Goal: Find specific page/section: Find specific page/section

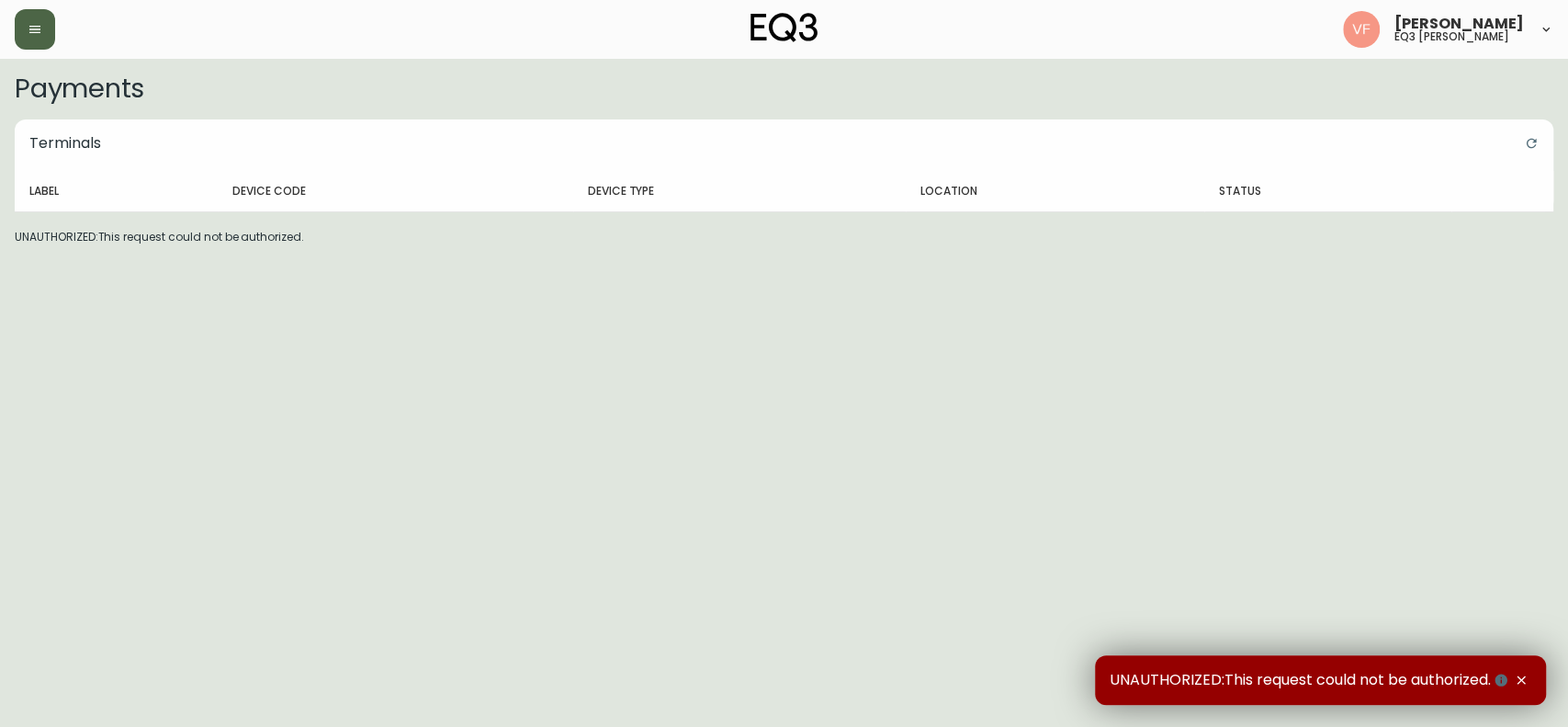
click at [36, 16] on button "button" at bounding box center [35, 29] width 41 height 41
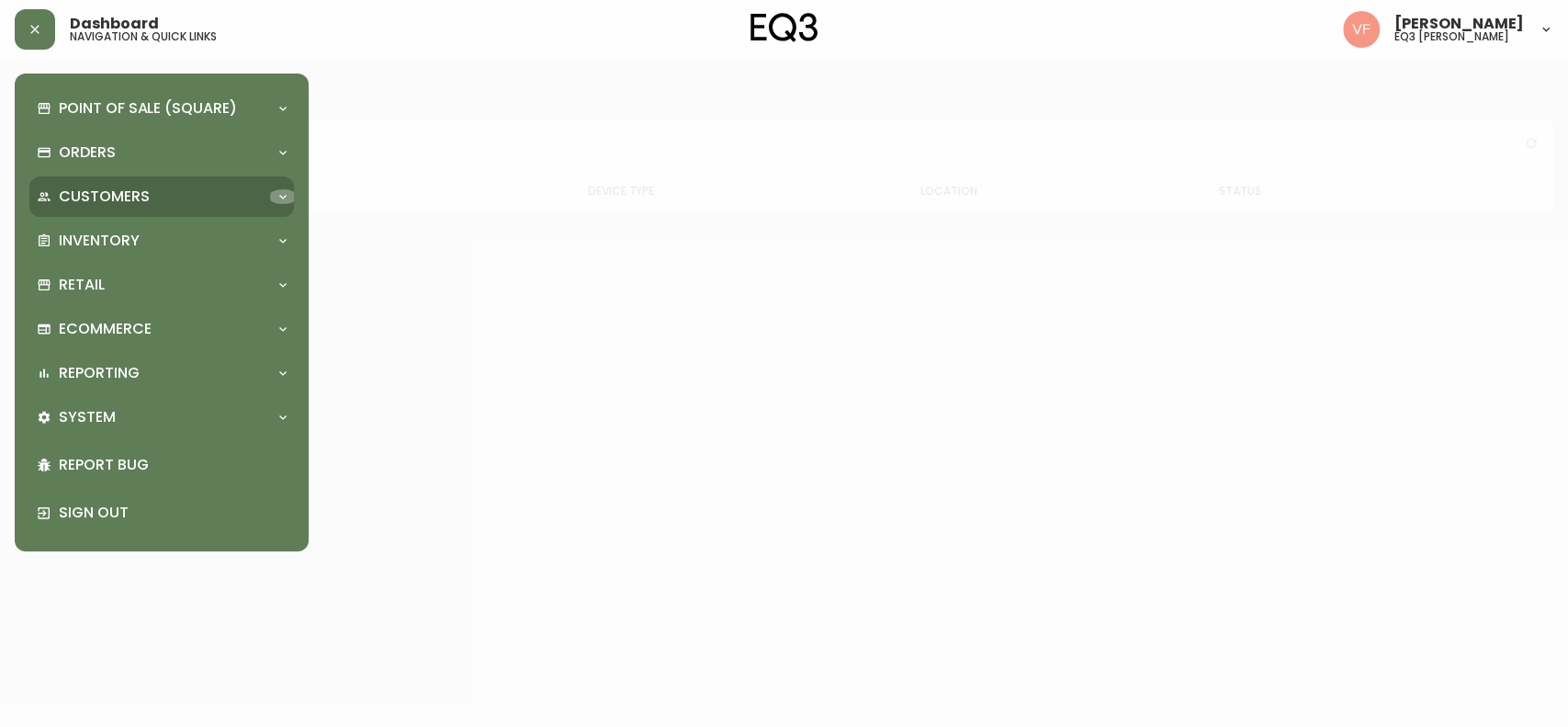
click at [286, 194] on icon at bounding box center [282, 196] width 15 height 15
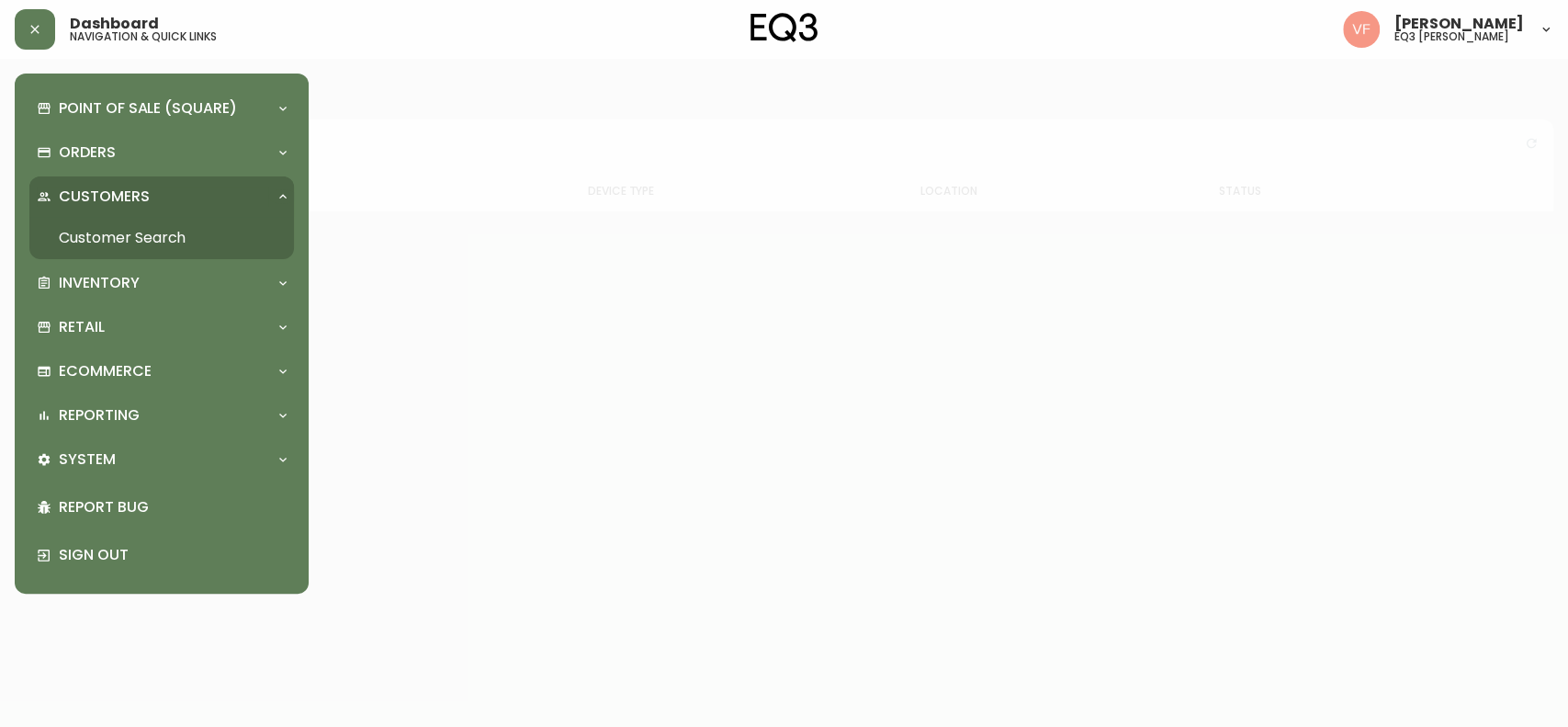
click at [226, 232] on link "Customer Search" at bounding box center [162, 238] width 265 height 43
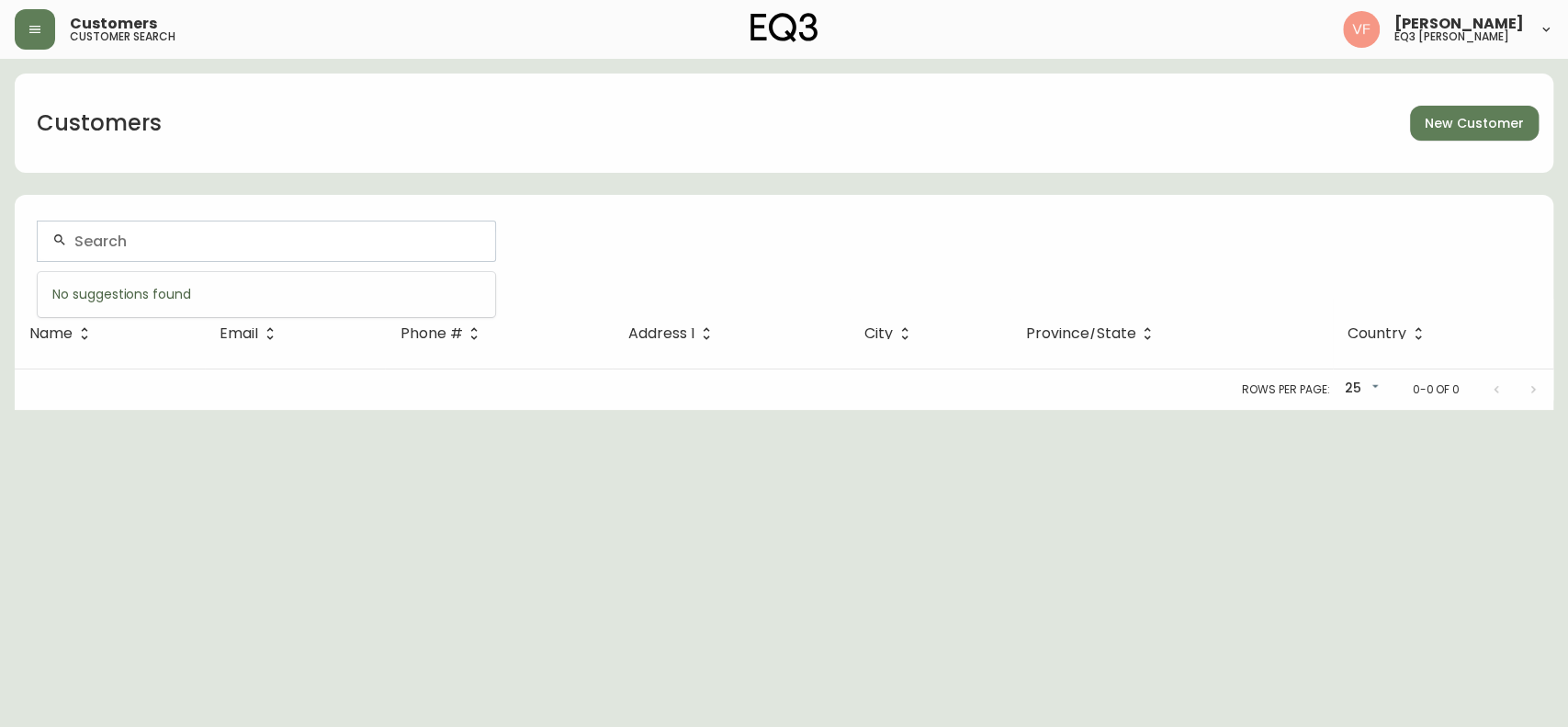
click at [226, 232] on input "text" at bounding box center [278, 241] width 406 height 18
type input "t"
click at [36, 24] on icon "button" at bounding box center [35, 29] width 15 height 15
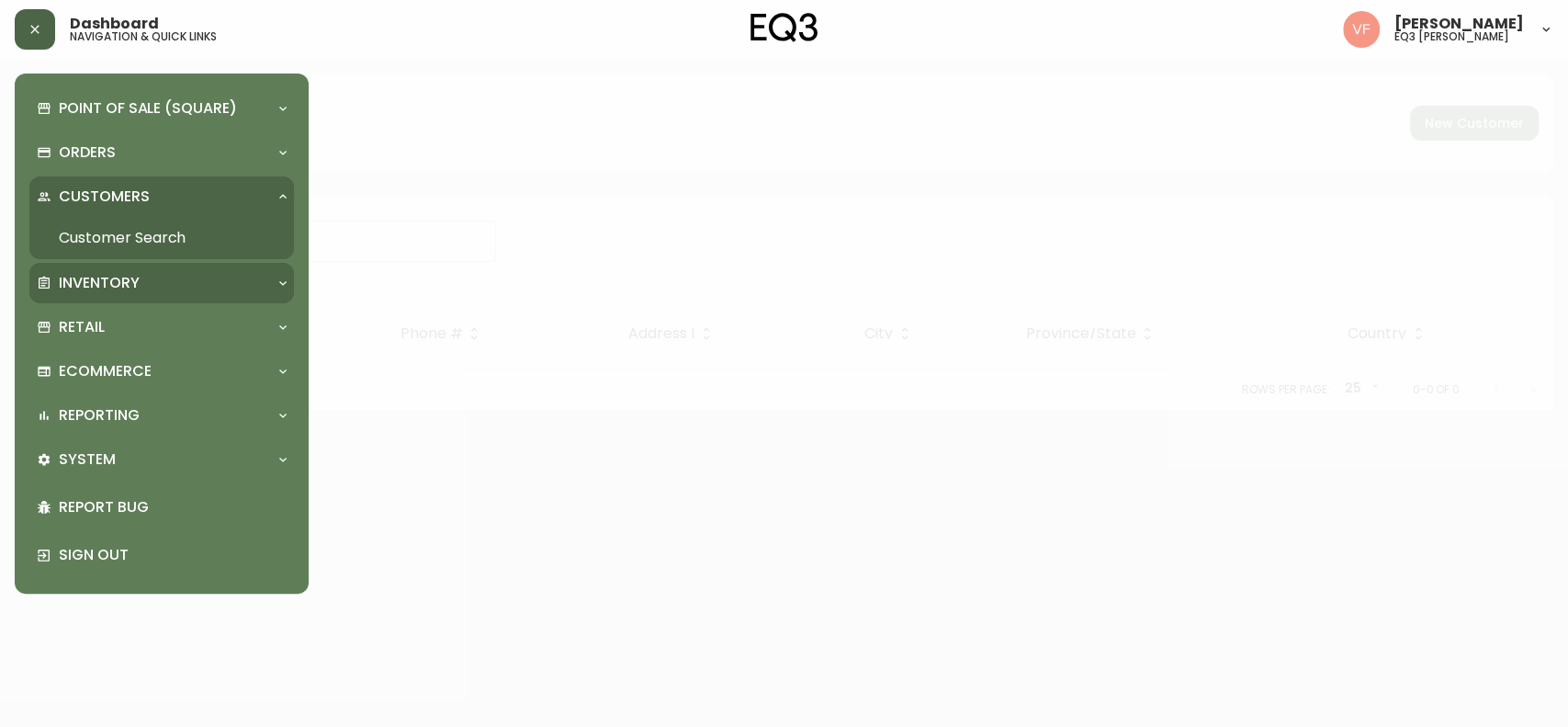
click at [145, 279] on div "Inventory" at bounding box center [153, 283] width 232 height 20
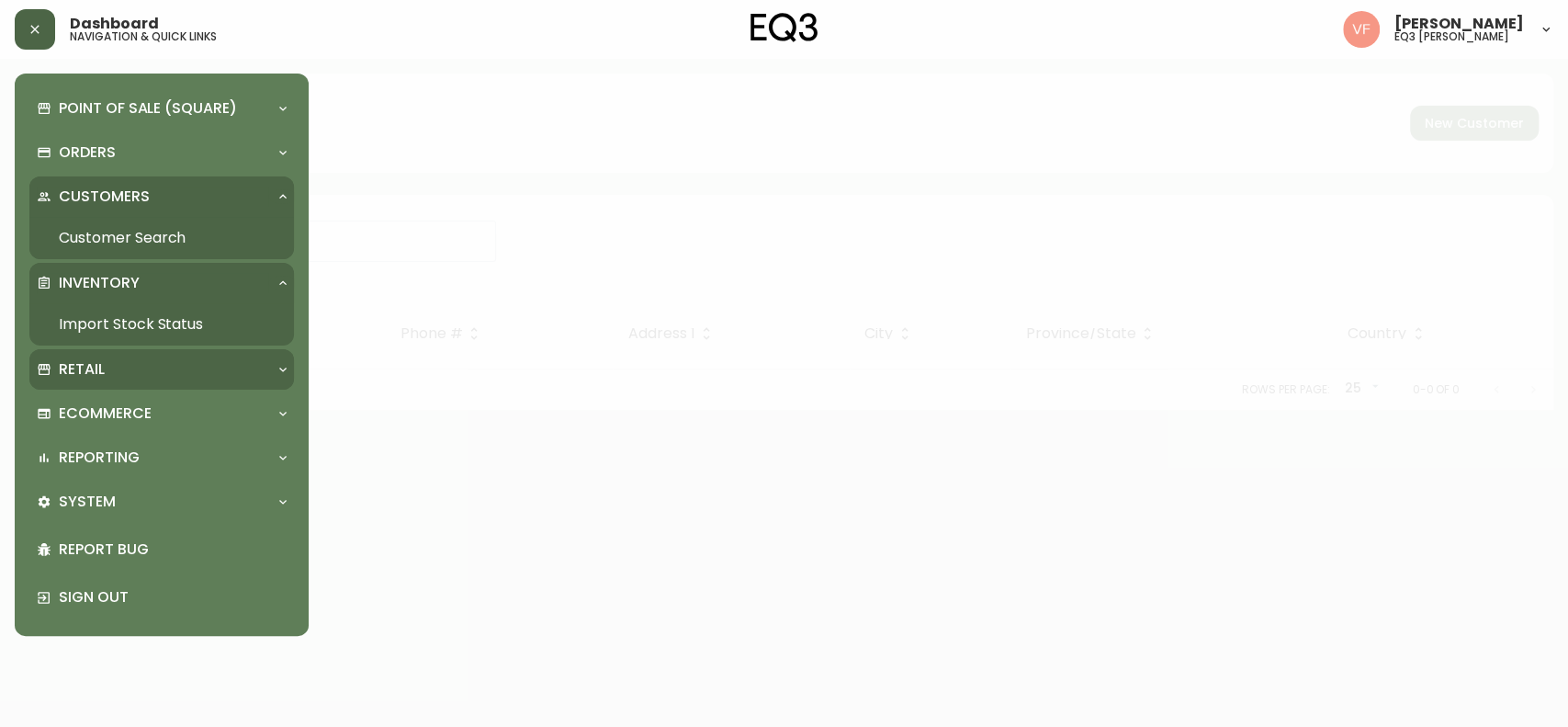
click at [291, 379] on div "Retail" at bounding box center [162, 369] width 265 height 41
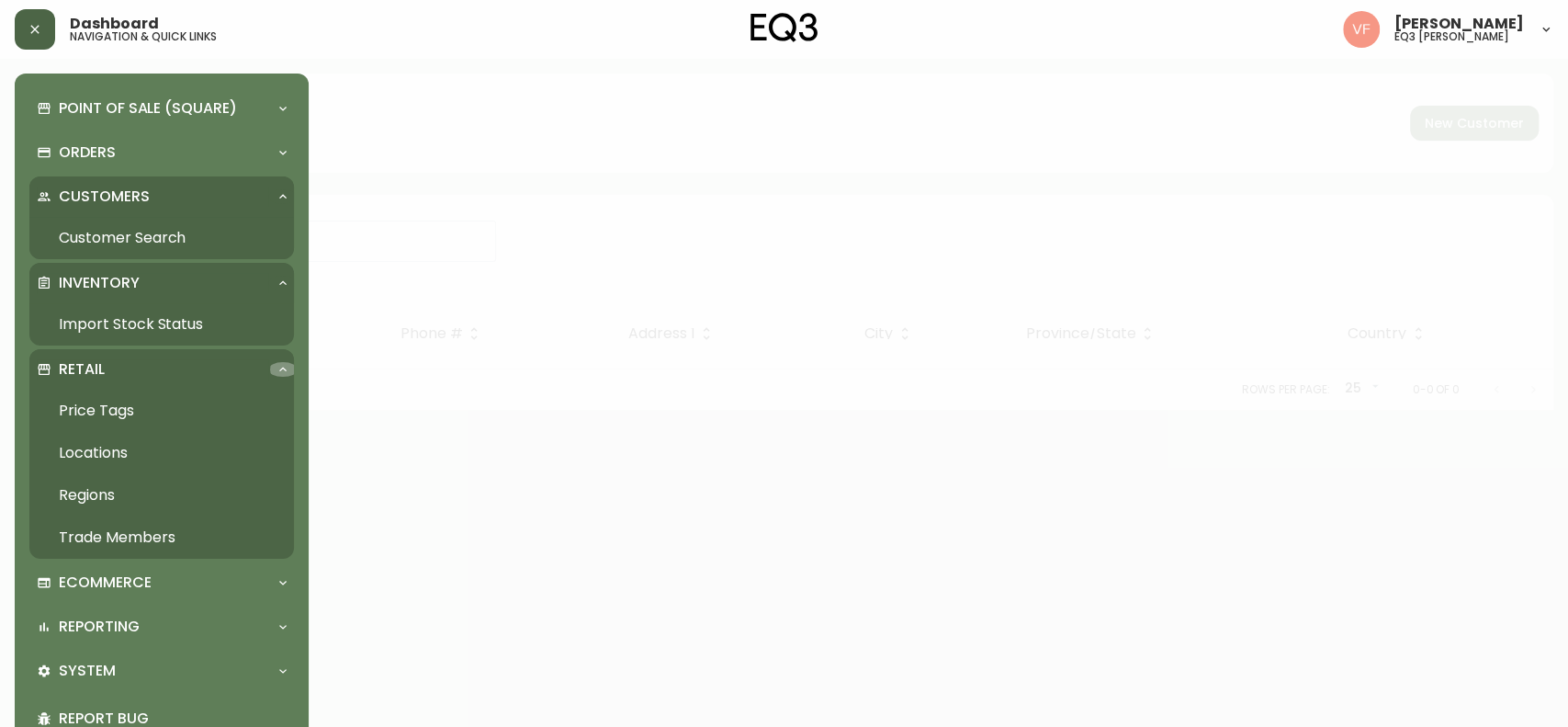
click at [280, 367] on icon at bounding box center [282, 369] width 15 height 15
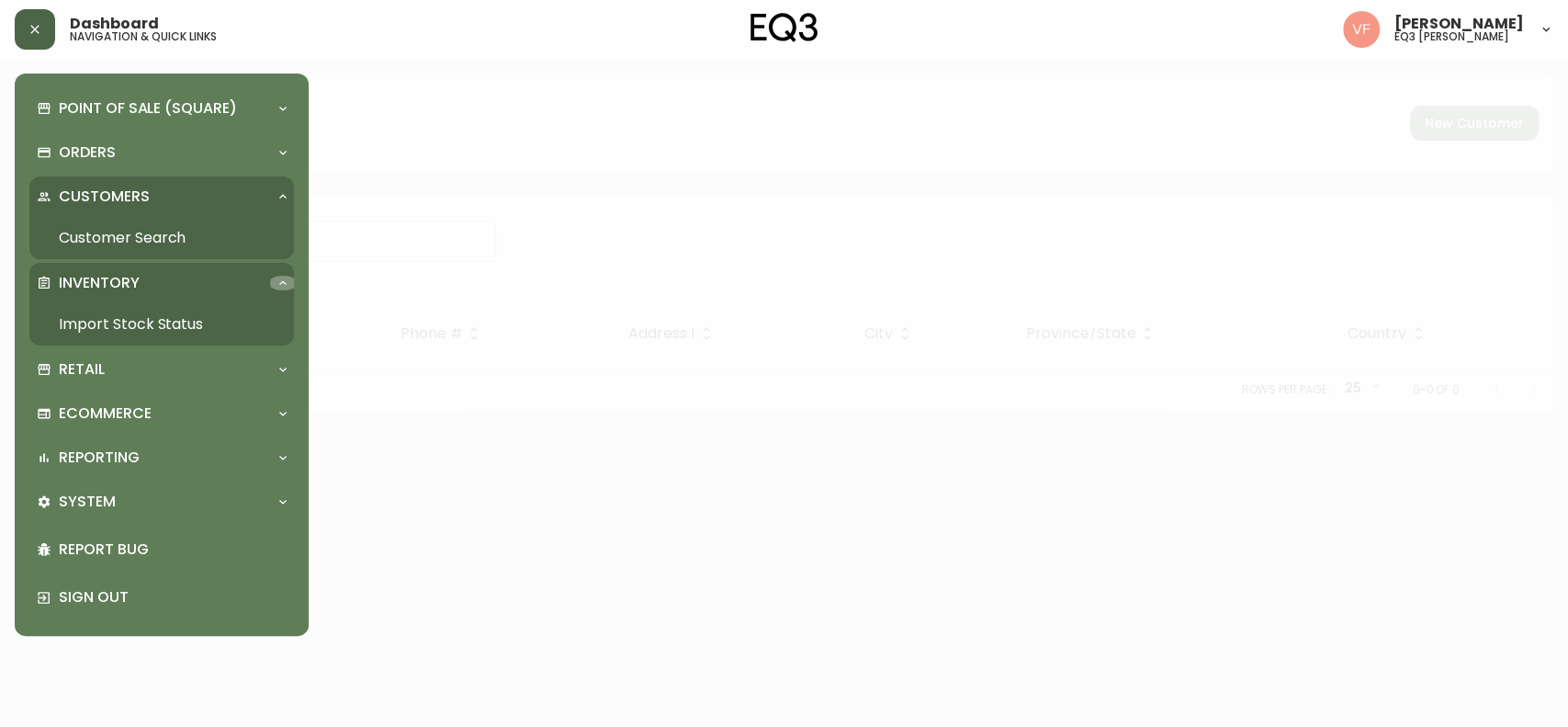
click at [288, 283] on icon at bounding box center [282, 283] width 15 height 15
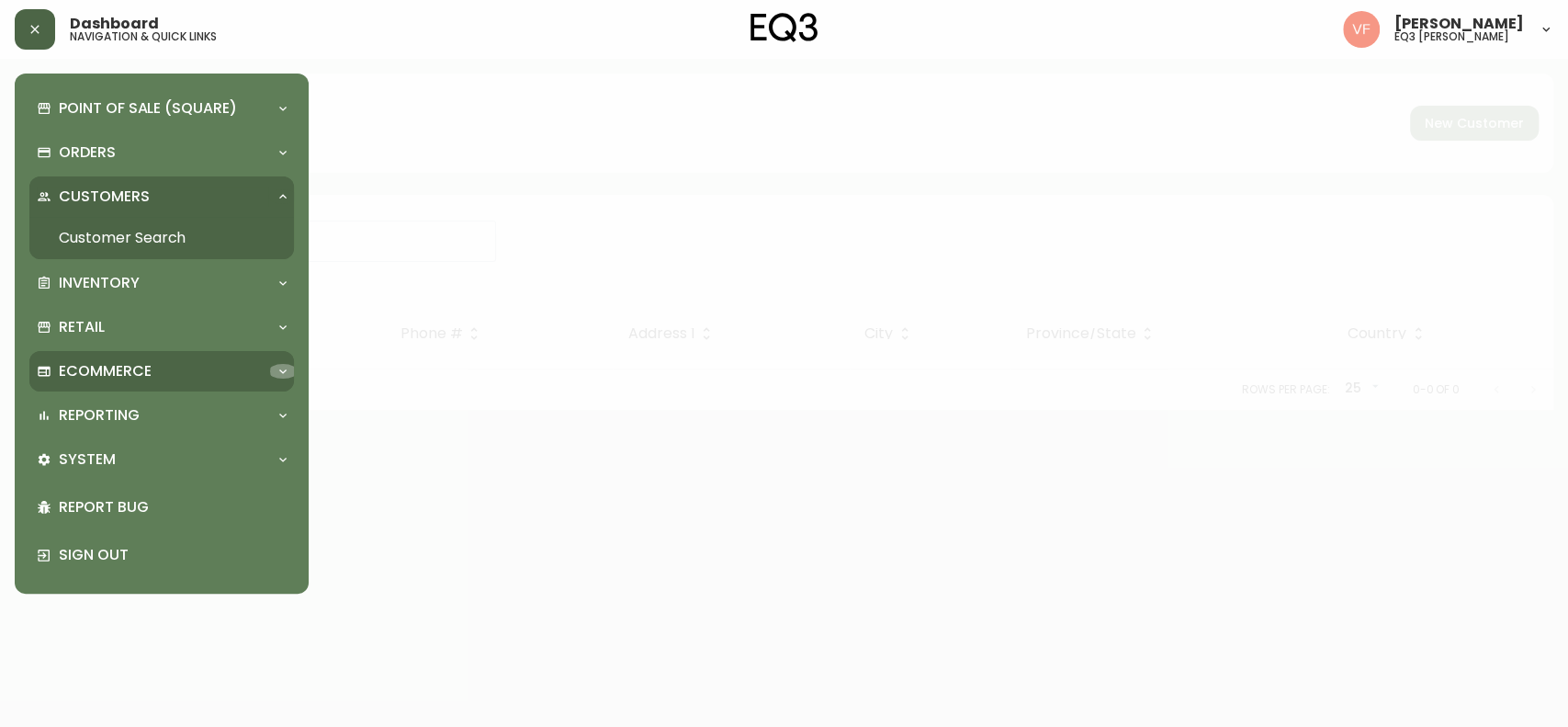
click at [274, 372] on div at bounding box center [283, 371] width 30 height 15
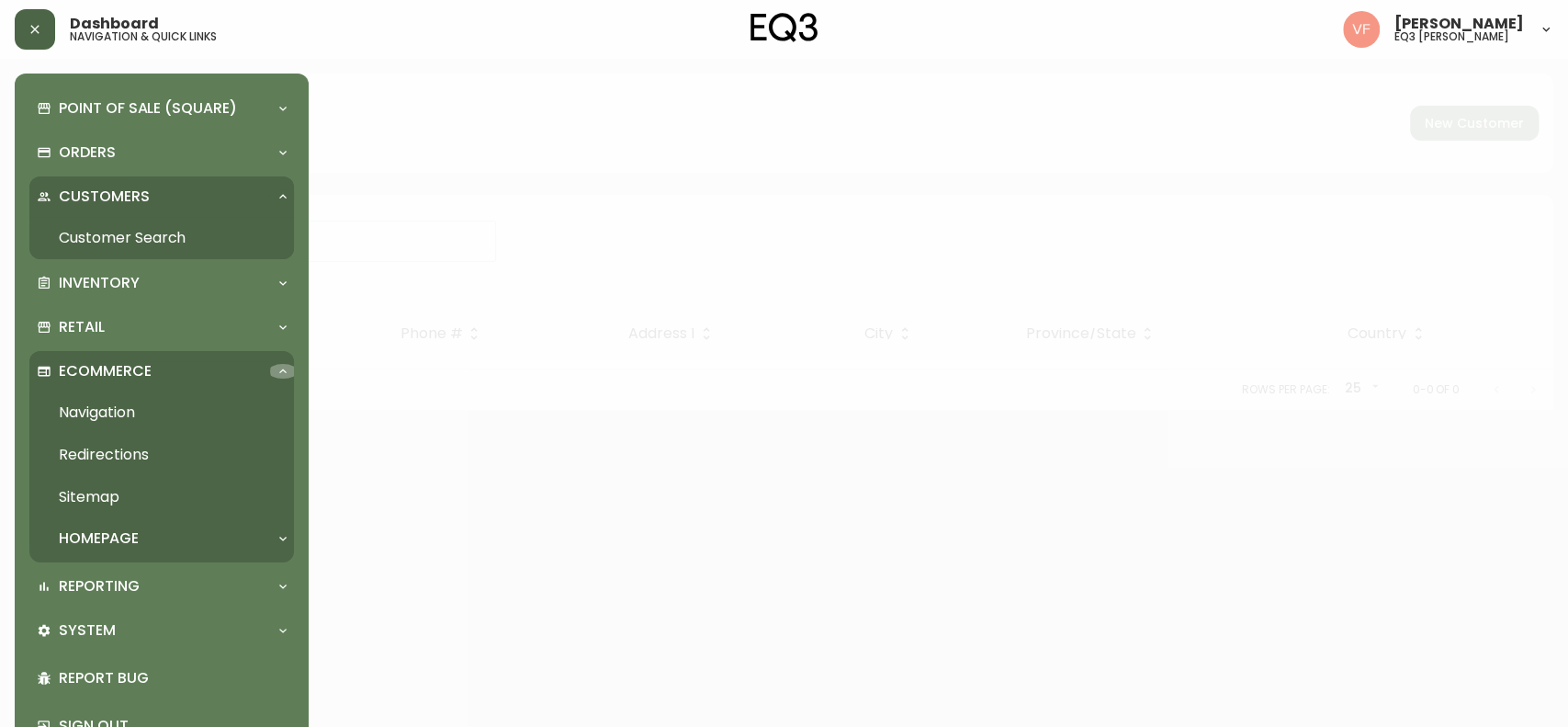
click at [274, 372] on div at bounding box center [283, 371] width 30 height 15
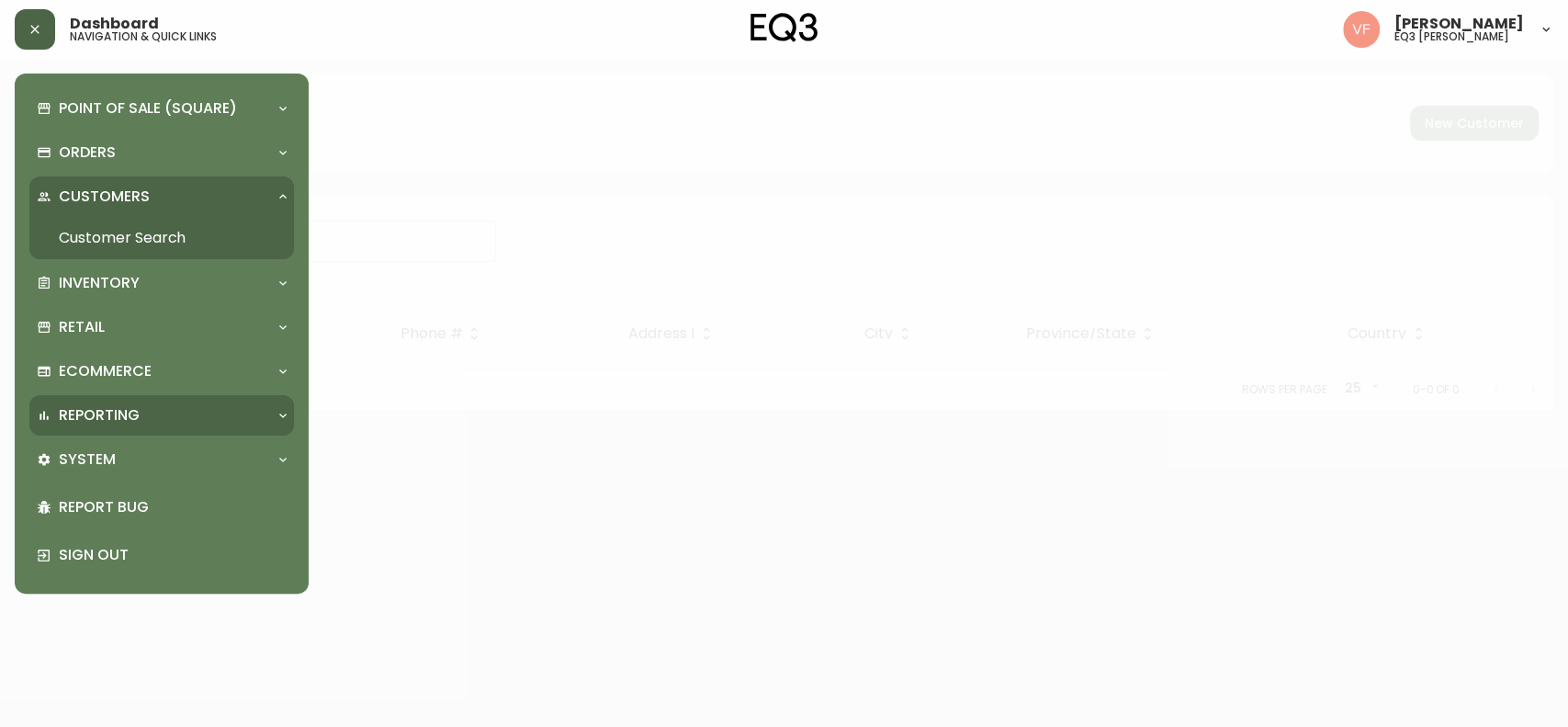
click at [281, 424] on div "Reporting" at bounding box center [162, 415] width 265 height 41
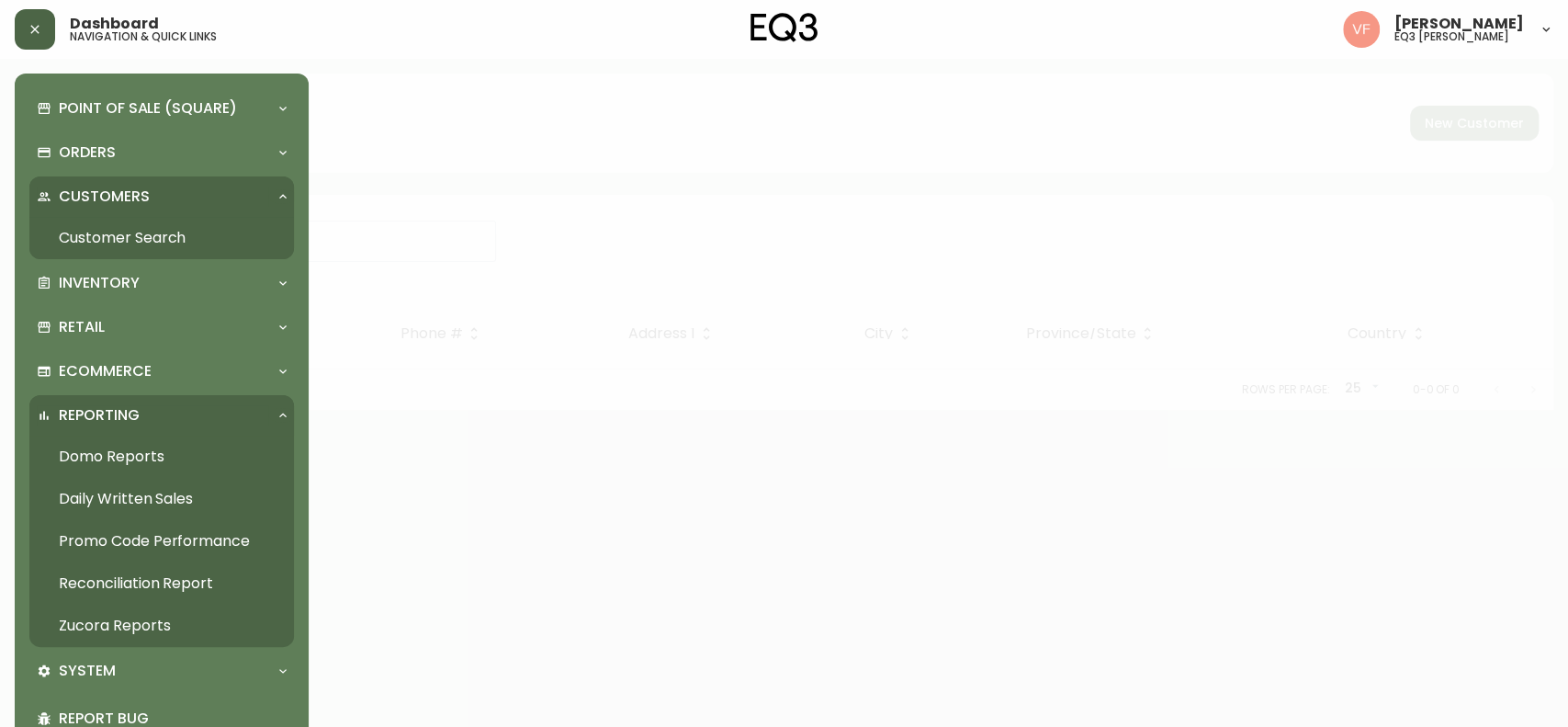
click at [289, 423] on div "Reporting" at bounding box center [162, 415] width 265 height 41
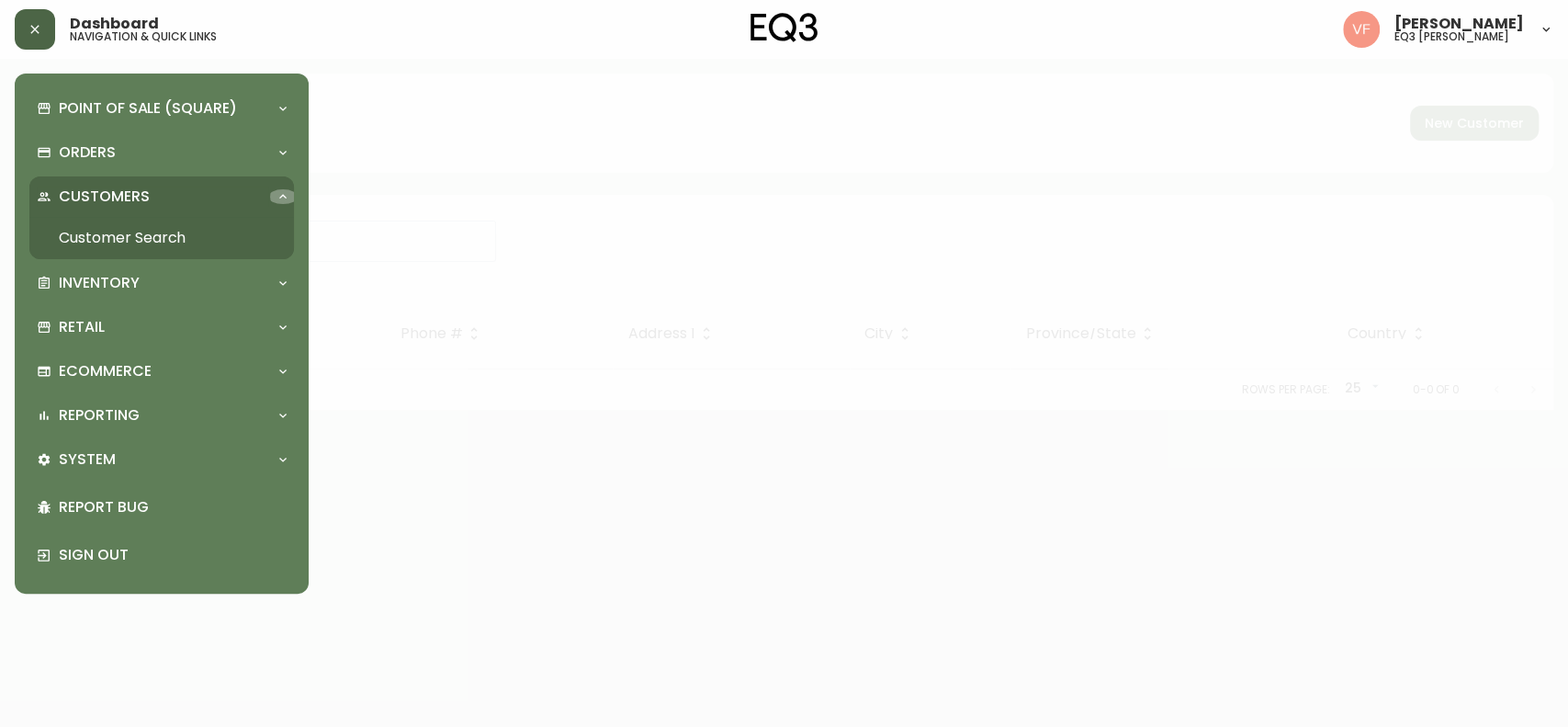
click at [286, 193] on icon at bounding box center [282, 196] width 15 height 15
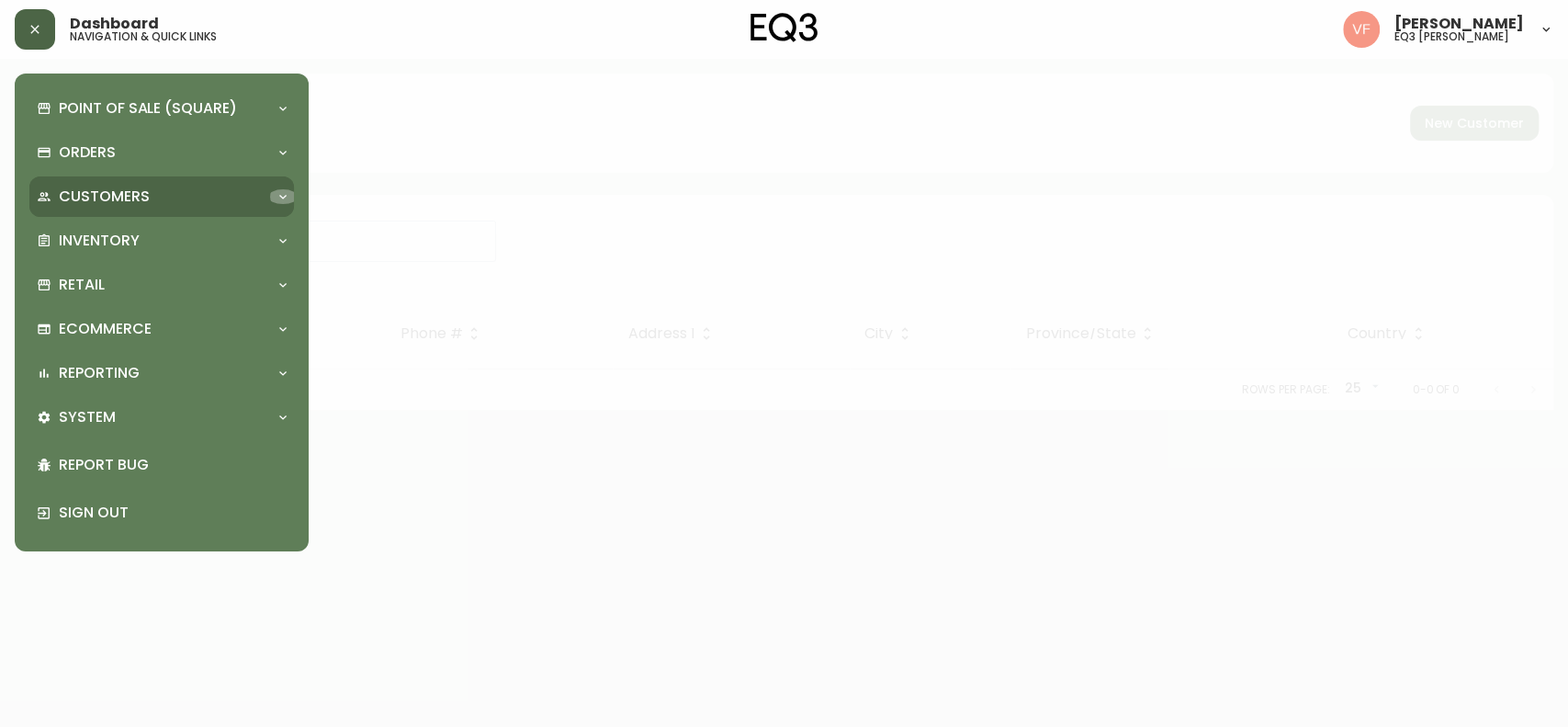
click at [286, 193] on icon at bounding box center [282, 196] width 15 height 15
